Goal: Task Accomplishment & Management: Manage account settings

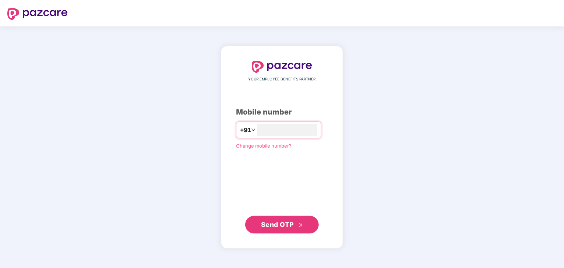
type input "**********"
click at [271, 228] on span "Send OTP" at bounding box center [282, 225] width 42 height 10
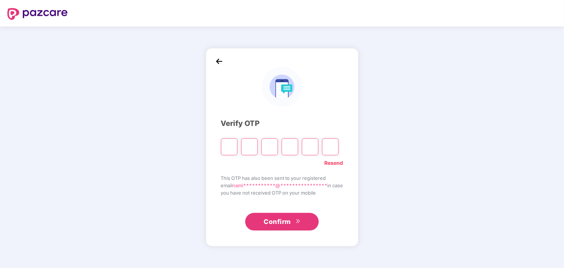
type input "*"
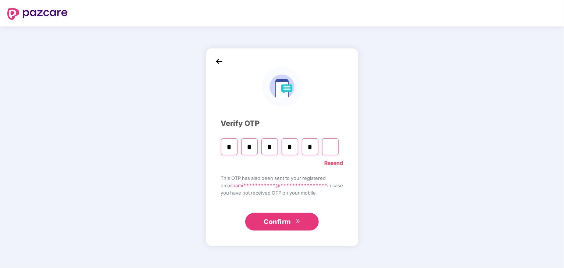
type input "*"
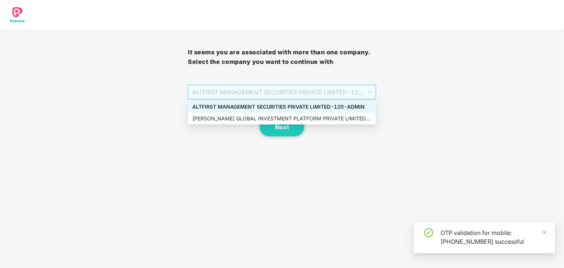
click at [263, 95] on span "ALTFIRST MANAGEMENT SECURITIES PRIVATE LIMITED - 120 - ADMIN" at bounding box center [281, 92] width 179 height 14
click at [265, 118] on div "[PERSON_NAME] GLOBAL INVESTMENT PLATFORM PRIVATE LIMITED - 120 - ADMIN" at bounding box center [281, 119] width 179 height 8
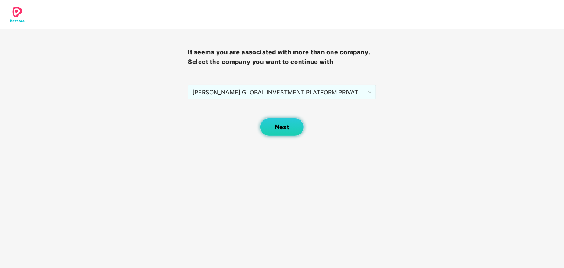
click at [279, 127] on span "Next" at bounding box center [282, 127] width 14 height 7
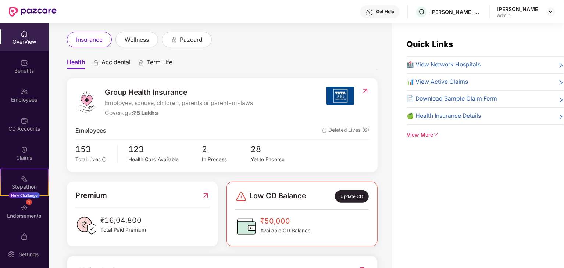
scroll to position [38, 0]
click at [141, 162] on div "Health Card Available" at bounding box center [166, 160] width 74 height 8
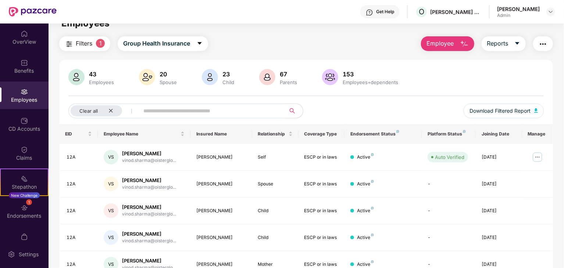
scroll to position [13, 0]
click at [196, 112] on input "text" at bounding box center [209, 110] width 132 height 11
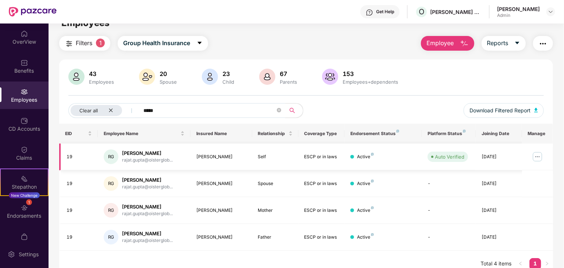
type input "*****"
click at [536, 156] on img at bounding box center [538, 157] width 12 height 12
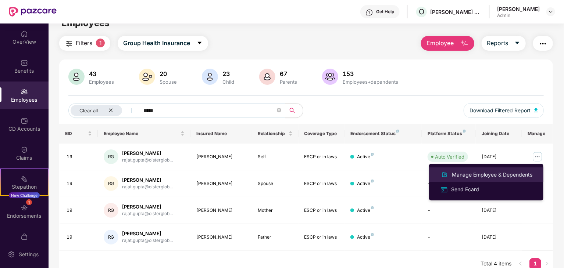
click at [472, 174] on div "Manage Employee & Dependents" at bounding box center [491, 175] width 83 height 8
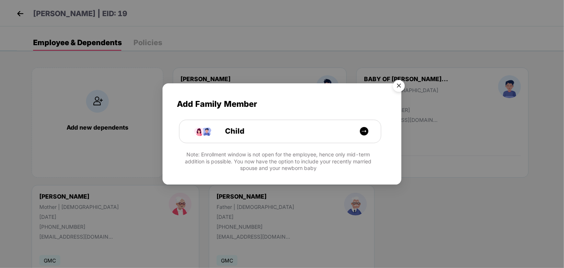
click at [400, 86] on img "Close" at bounding box center [399, 87] width 21 height 21
